Goal: Task Accomplishment & Management: Complete application form

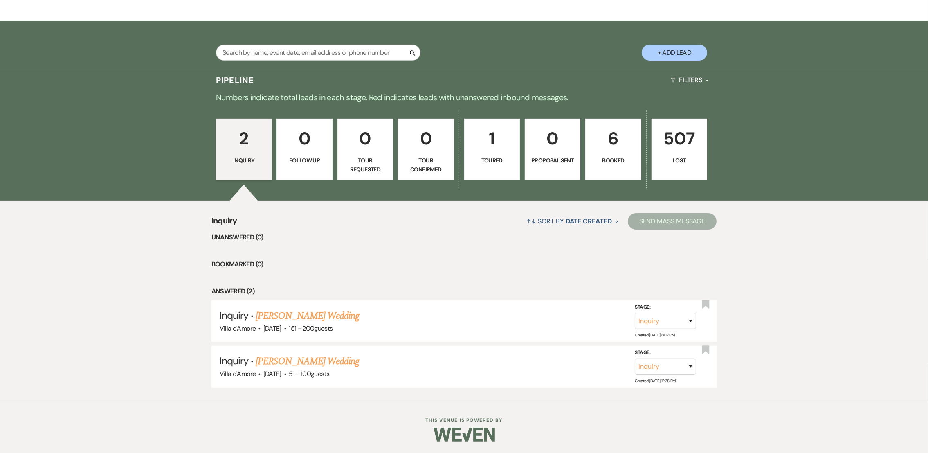
click at [674, 54] on button "+ Add Lead" at bounding box center [674, 53] width 65 height 16
select select "808"
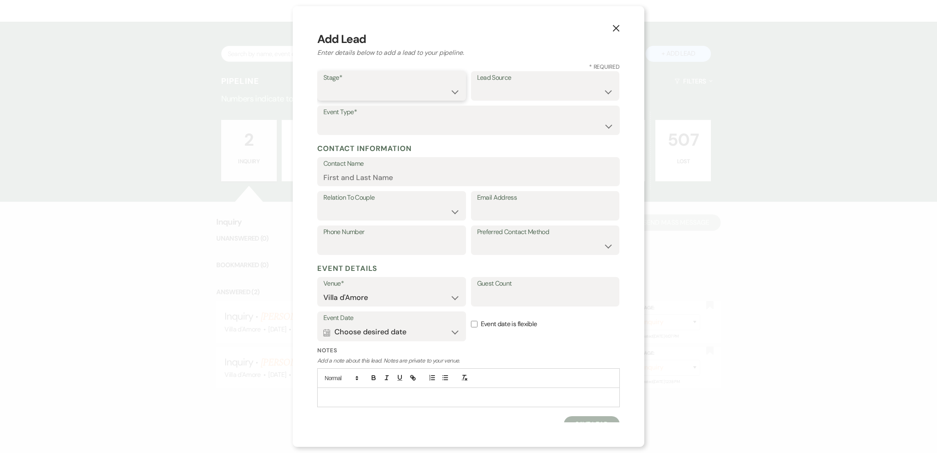
click at [370, 89] on select "Inquiry Follow Up Tour Requested Tour Confirmed Toured Proposal Sent Booked Lost" at bounding box center [391, 92] width 137 height 16
select select "1"
click at [323, 84] on select "Inquiry Follow Up Tour Requested Tour Confirmed Toured Proposal Sent Booked Lost" at bounding box center [391, 92] width 137 height 16
click at [490, 94] on select "Weven Venue Website Instagram Facebook Pinterest Google The Knot Wedding Wire H…" at bounding box center [545, 92] width 137 height 16
select select "2"
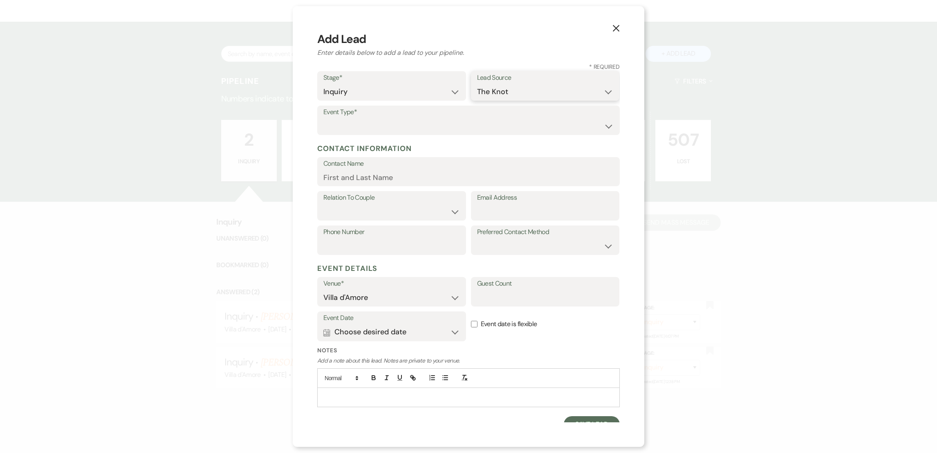
click at [477, 84] on select "Weven Venue Website Instagram Facebook Pinterest Google The Knot Wedding Wire H…" at bounding box center [545, 92] width 137 height 16
click at [368, 123] on select "Wedding Anniversary Party Baby Shower Bachelorette / Bachelor Party Birthday Pa…" at bounding box center [468, 126] width 290 height 16
select select "1"
click at [323, 118] on select "Wedding Anniversary Party Baby Shower Bachelorette / Bachelor Party Birthday Pa…" at bounding box center [468, 126] width 290 height 16
click at [364, 169] on input "Contact Name" at bounding box center [468, 177] width 290 height 16
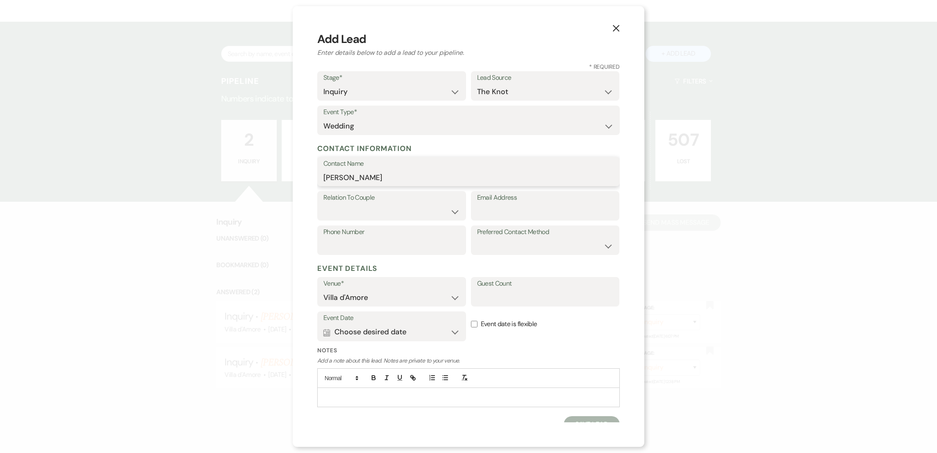
type input "[PERSON_NAME]"
click at [373, 210] on select "Couple Planner Parent of Couple Family Member Friend Other" at bounding box center [391, 212] width 137 height 16
select select "1"
click at [323, 204] on select "Couple Planner Parent of Couple Family Member Friend Other" at bounding box center [391, 212] width 137 height 16
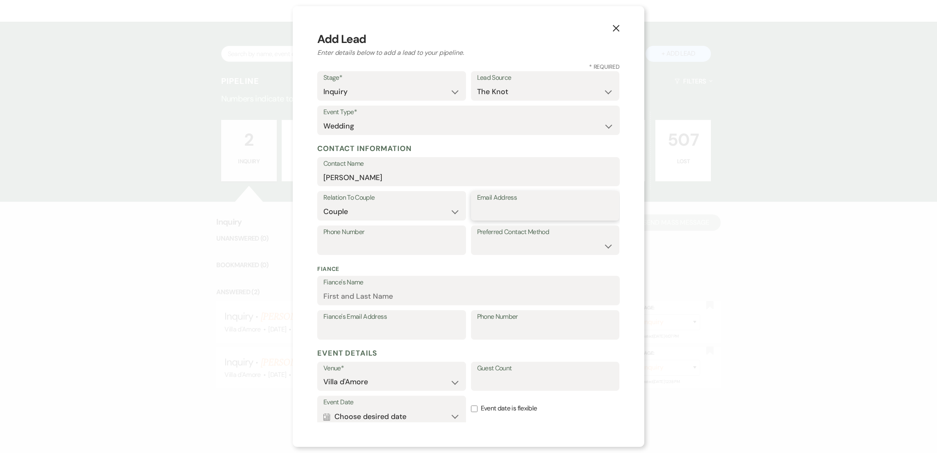
click at [492, 206] on input "Email Address" at bounding box center [545, 212] width 137 height 16
paste input "[EMAIL_ADDRESS][DOMAIN_NAME]"
type input "[EMAIL_ADDRESS][DOMAIN_NAME]"
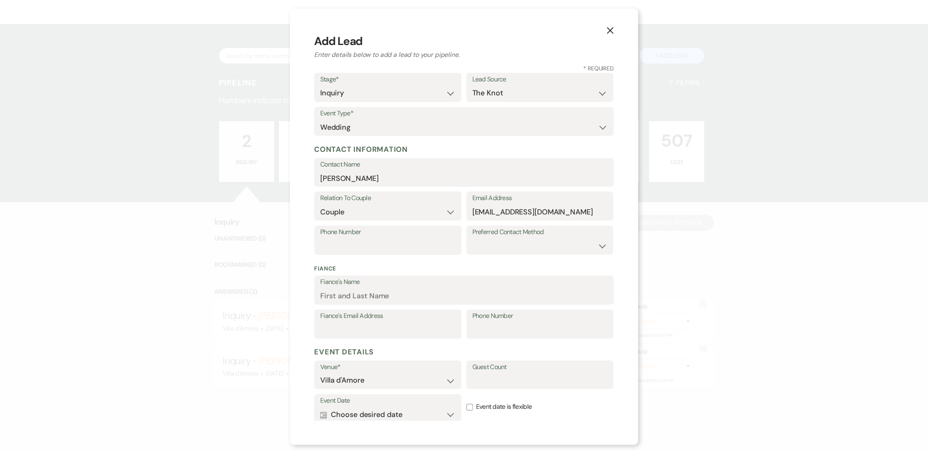
scroll to position [94, 0]
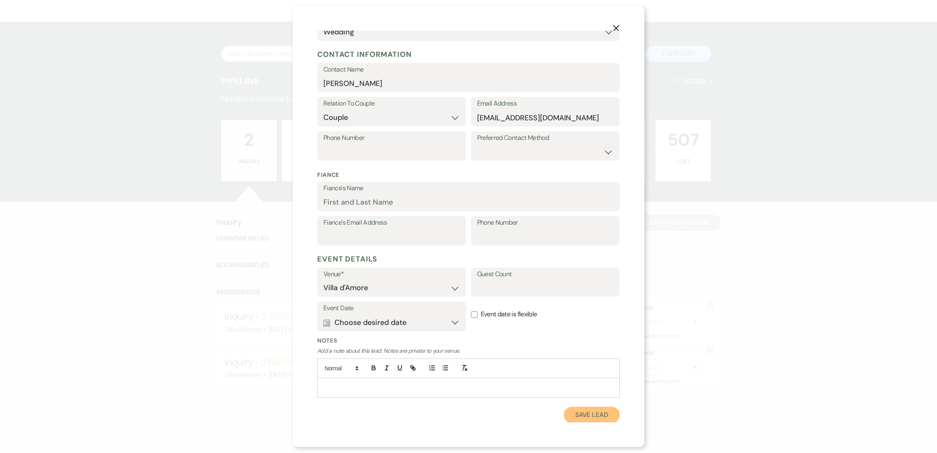
click at [579, 409] on button "Save Lead" at bounding box center [592, 414] width 56 height 16
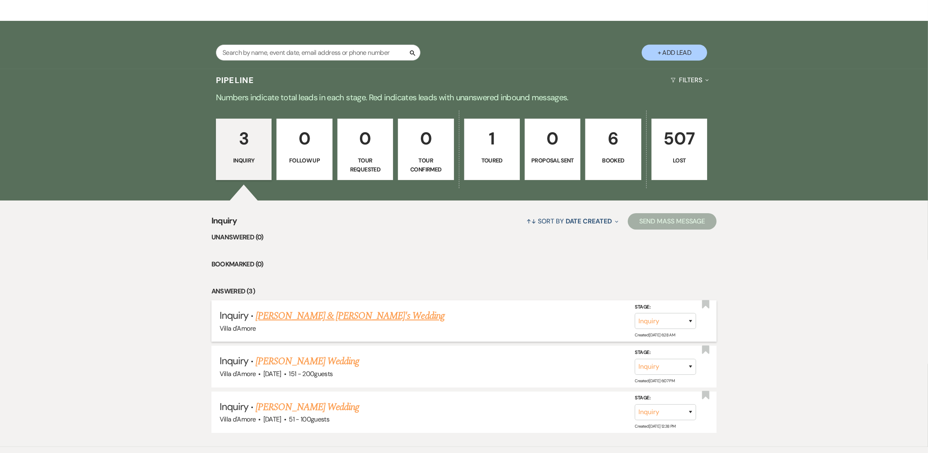
click at [312, 312] on link "[PERSON_NAME] & [PERSON_NAME]'s Wedding" at bounding box center [350, 315] width 189 height 15
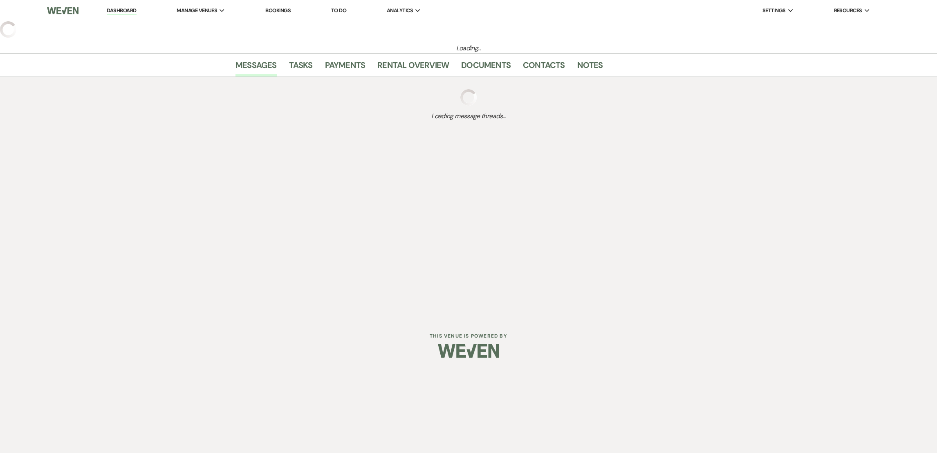
select select "2"
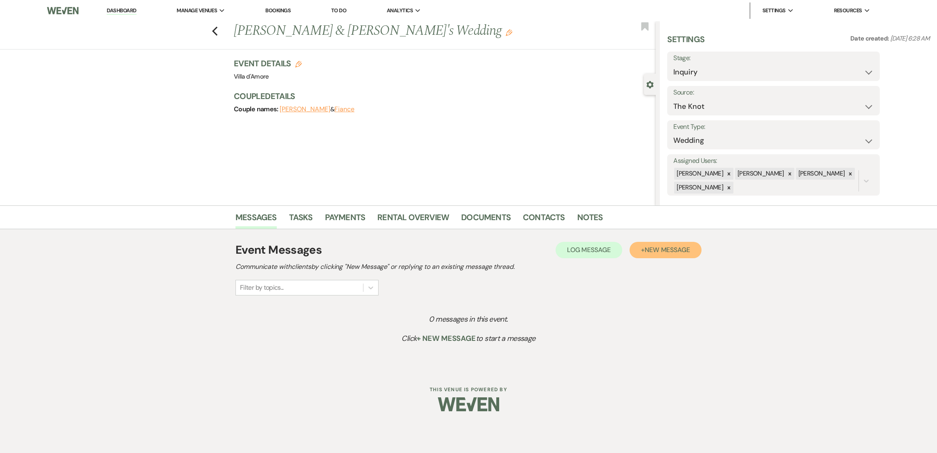
click at [667, 252] on span "New Message" at bounding box center [667, 249] width 45 height 9
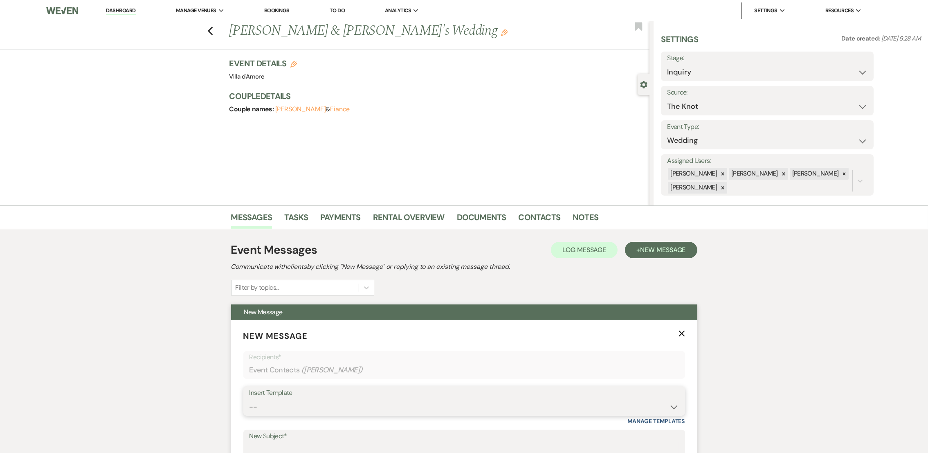
click at [355, 402] on select "-- auto responce weekends Tour Request Response Follow Up #1 (wedding) Weven Pl…" at bounding box center [463, 407] width 429 height 16
select select "4619"
click at [249, 399] on select "-- auto responce weekends Tour Request Response Follow Up #1 (wedding) Weven Pl…" at bounding box center [463, 407] width 429 height 16
type input "initial inquiry"
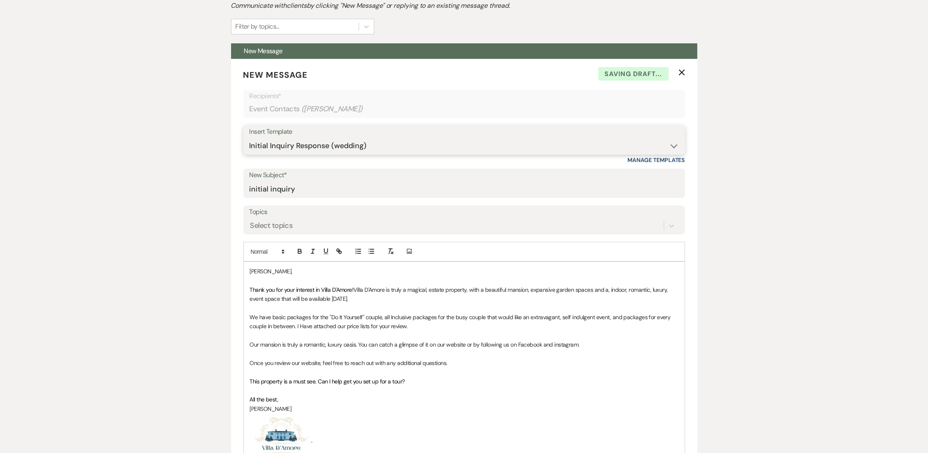
scroll to position [477, 0]
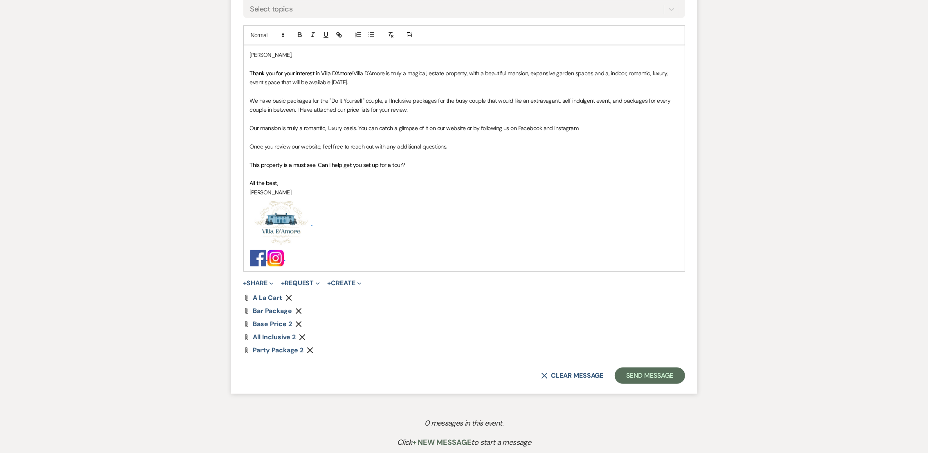
click at [298, 314] on icon "Remove" at bounding box center [298, 311] width 7 height 7
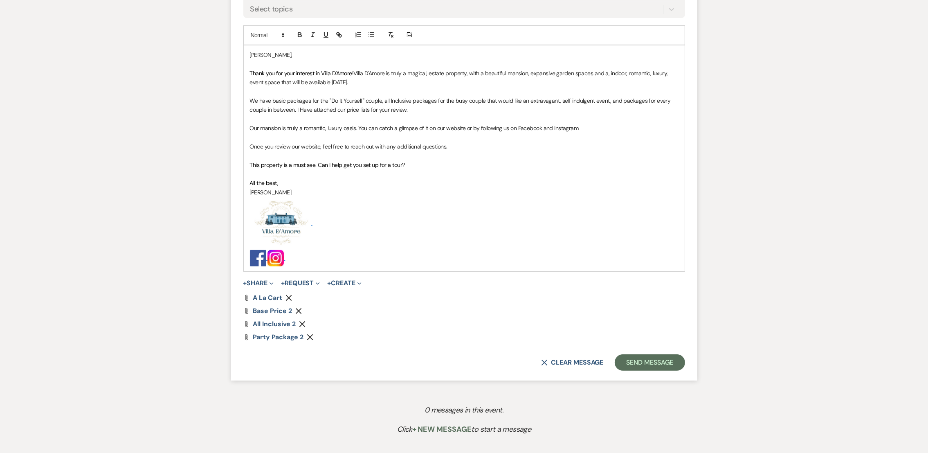
drag, startPoint x: 379, startPoint y: 86, endPoint x: 283, endPoint y: 85, distance: 96.5
click at [283, 85] on p "Thank you for your interest in Villa D'Amore! Villa D'Amore is truly a magical,…" at bounding box center [464, 78] width 429 height 18
click at [658, 361] on button "Send Message" at bounding box center [650, 362] width 70 height 16
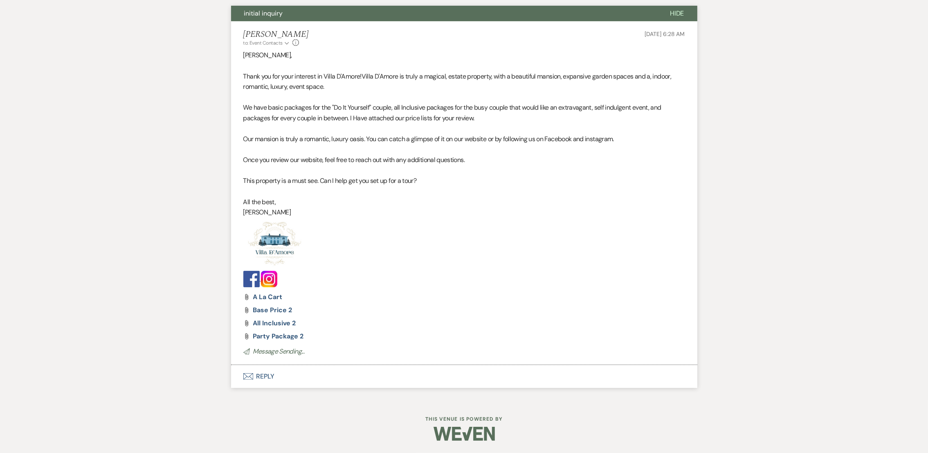
scroll to position [172, 0]
